Goal: Transaction & Acquisition: Purchase product/service

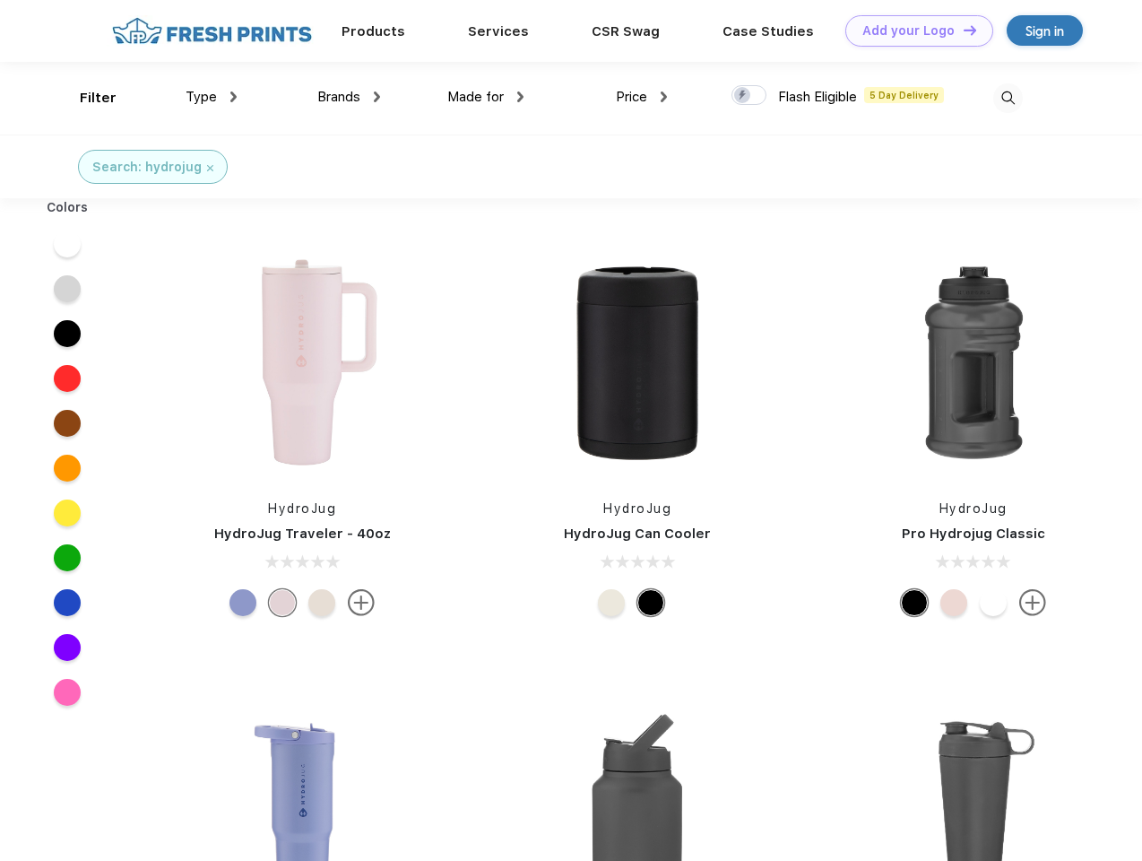
click at [913, 30] on link "Add your Logo Design Tool" at bounding box center [919, 30] width 148 height 31
click at [0, 0] on div "Design Tool" at bounding box center [0, 0] width 0 height 0
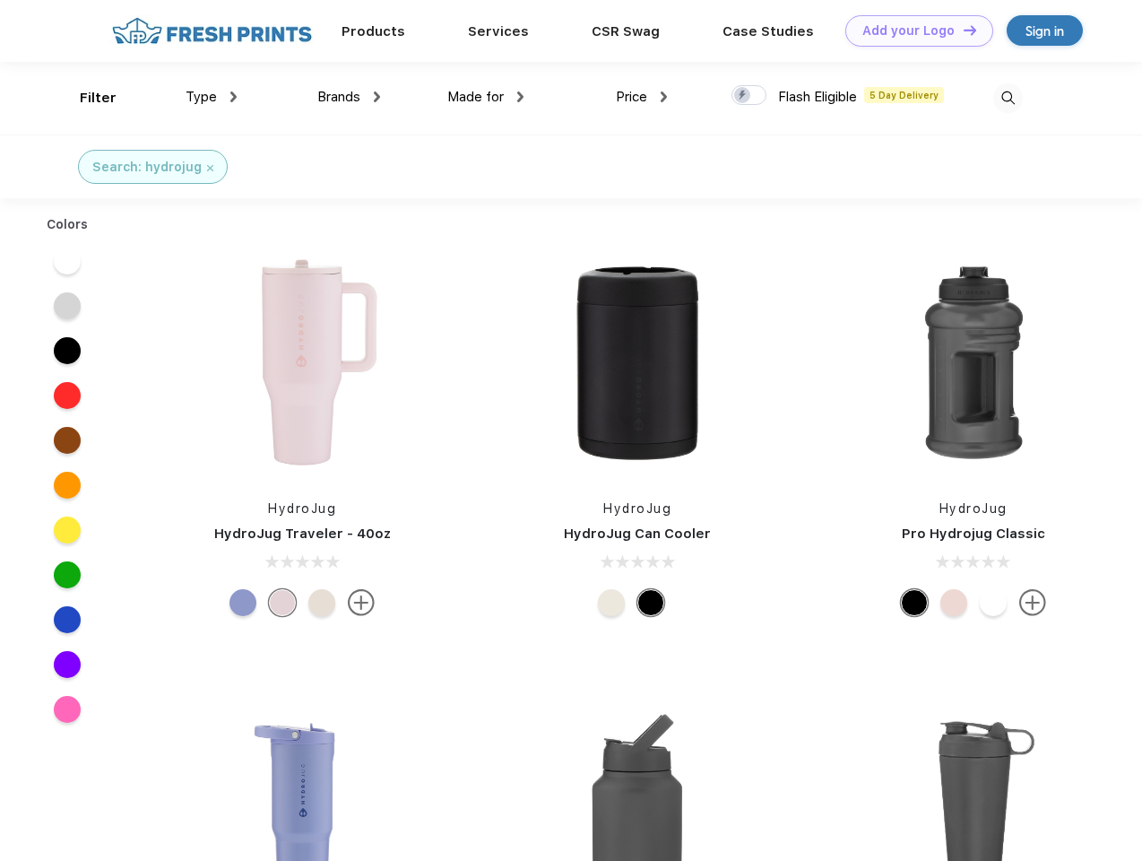
click at [962, 30] on link "Add your Logo Design Tool" at bounding box center [919, 30] width 148 height 31
click at [86, 98] on div "Filter" at bounding box center [98, 98] width 37 height 21
click at [212, 97] on span "Type" at bounding box center [201, 97] width 31 height 16
click at [349, 97] on span "Brands" at bounding box center [338, 97] width 43 height 16
click at [486, 97] on span "Made for" at bounding box center [475, 97] width 56 height 16
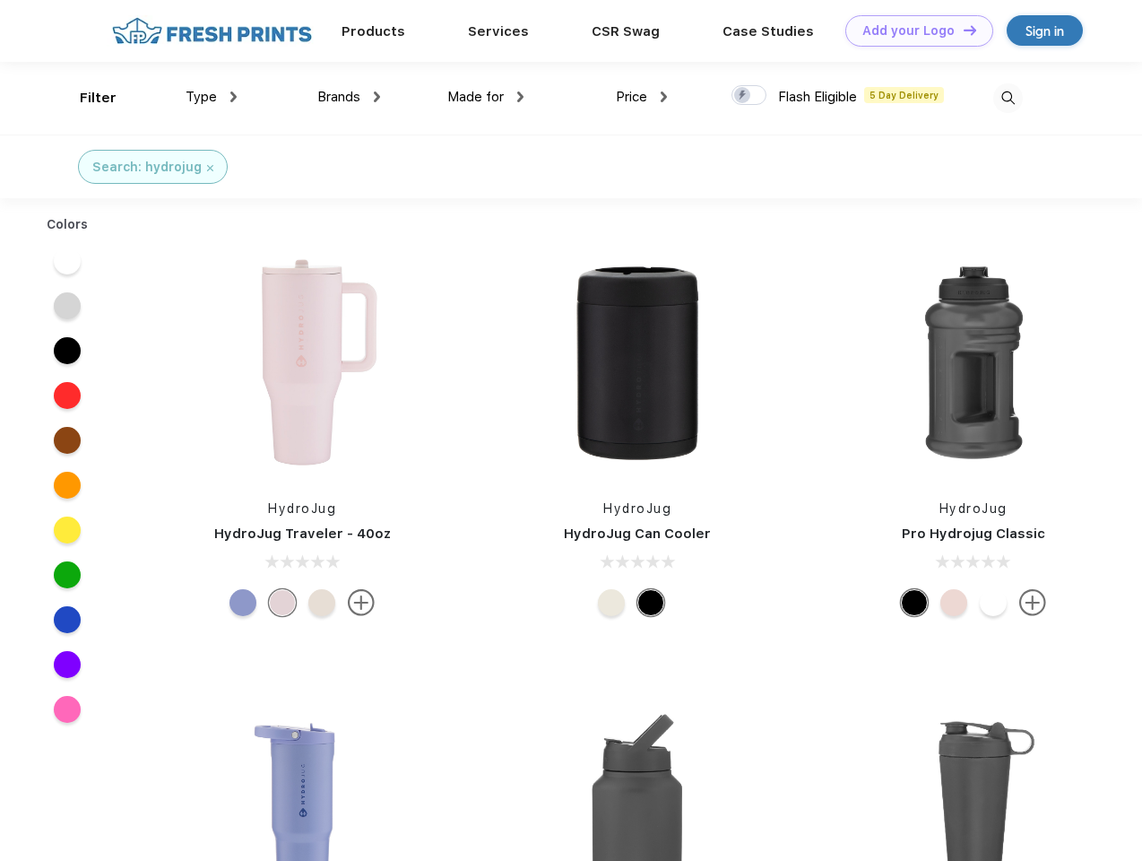
click at [642, 97] on span "Price" at bounding box center [631, 97] width 31 height 16
click at [750, 96] on div at bounding box center [749, 95] width 35 height 20
click at [743, 96] on input "checkbox" at bounding box center [738, 90] width 12 height 12
click at [1008, 98] on img at bounding box center [1008, 98] width 30 height 30
